Goal: Complete application form

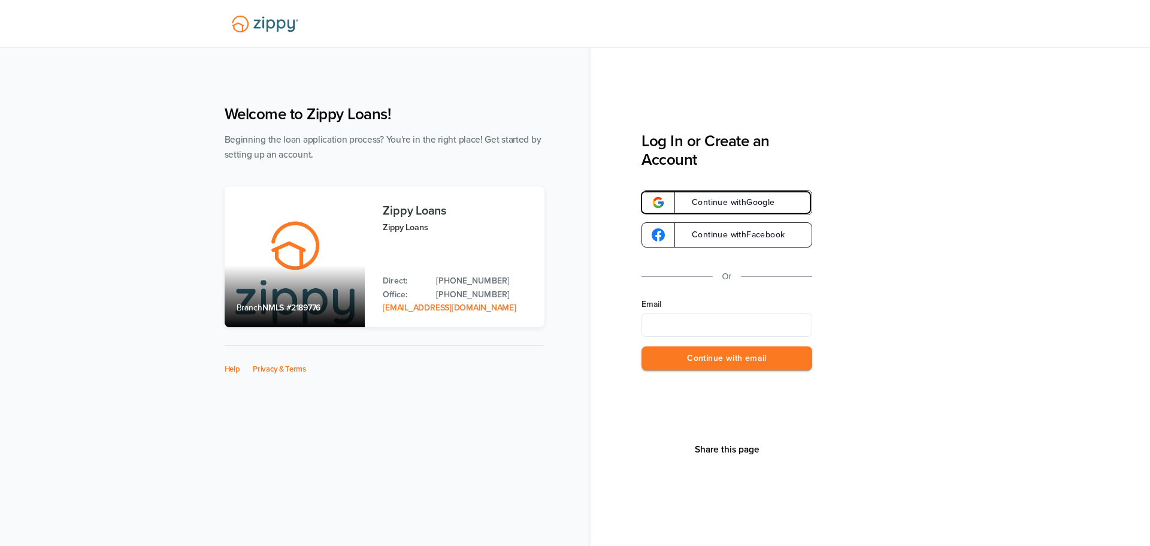
click at [722, 205] on span "Continue with Google" at bounding box center [727, 202] width 95 height 8
